Goal: Information Seeking & Learning: Learn about a topic

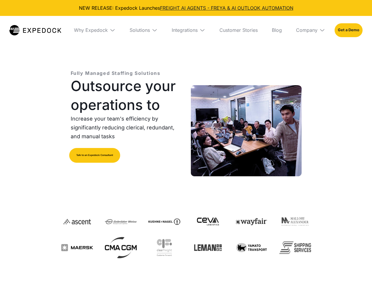
select select
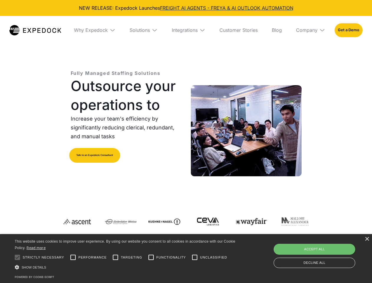
click at [186, 30] on div "Integrations" at bounding box center [185, 30] width 26 height 6
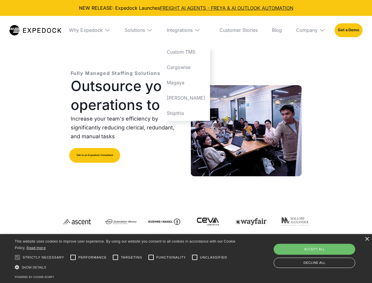
click at [95, 30] on div "Why Expedock" at bounding box center [86, 30] width 34 height 6
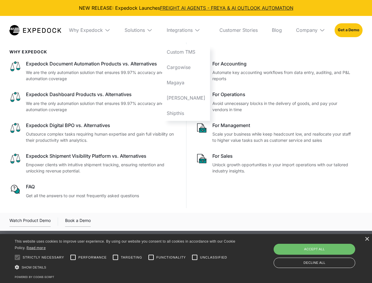
click at [143, 30] on div "Solutions" at bounding box center [135, 30] width 20 height 6
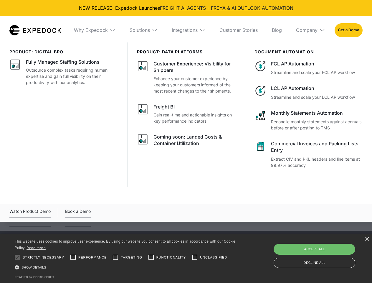
click at [189, 30] on div "Integrations" at bounding box center [185, 30] width 26 height 6
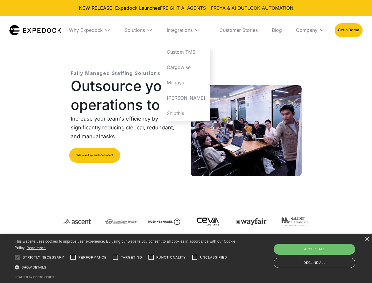
click at [310, 30] on div "Company" at bounding box center [307, 30] width 22 height 6
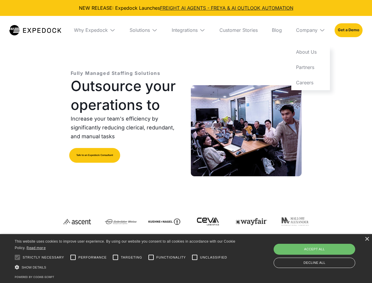
click at [17, 257] on div at bounding box center [17, 257] width 12 height 12
click at [73, 257] on input "Performance" at bounding box center [73, 257] width 12 height 12
checkbox input "true"
